Goal: Information Seeking & Learning: Learn about a topic

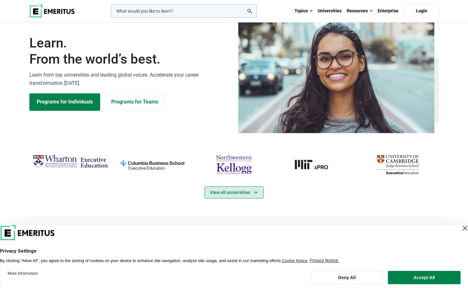
click at [239, 198] on link "View all universities" at bounding box center [234, 192] width 59 height 12
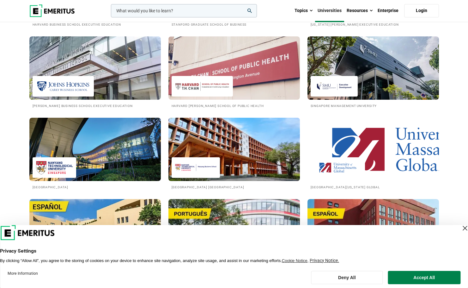
scroll to position [815, 0]
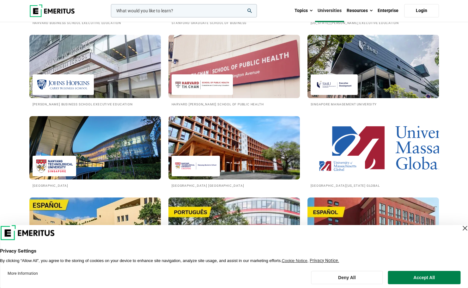
click at [367, 83] on img at bounding box center [373, 67] width 145 height 70
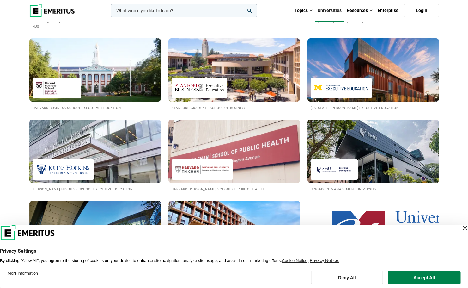
scroll to position [730, 0]
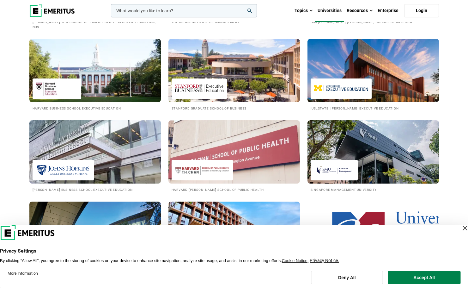
click at [120, 169] on img at bounding box center [95, 152] width 145 height 70
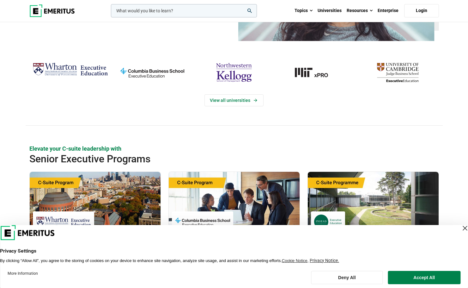
scroll to position [101, 0]
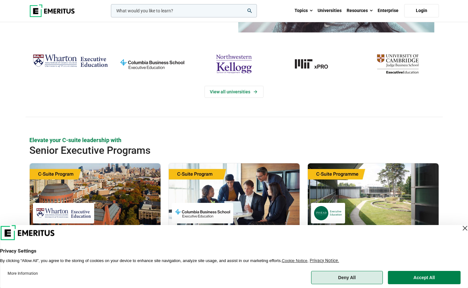
click at [343, 278] on button "Deny All" at bounding box center [347, 277] width 72 height 13
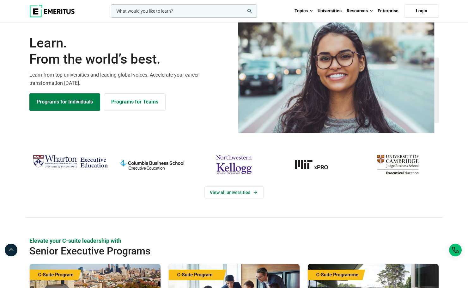
scroll to position [0, 0]
click at [332, 8] on link "Universities" at bounding box center [329, 11] width 29 height 22
